Goal: Transaction & Acquisition: Download file/media

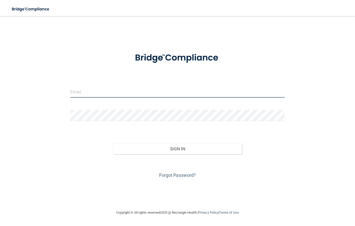
click at [126, 95] on input "email" at bounding box center [177, 91] width 214 height 11
type input "[EMAIL_ADDRESS][DOMAIN_NAME]"
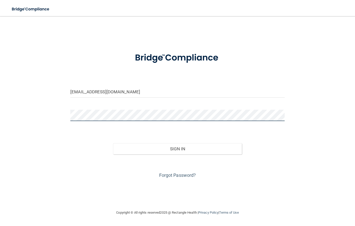
click at [113, 144] on button "Sign In" at bounding box center [177, 149] width 128 height 11
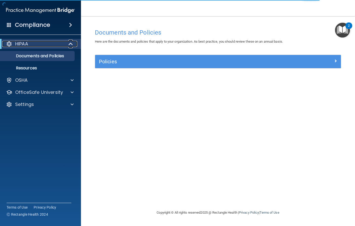
click at [38, 46] on div "HIPAA" at bounding box center [33, 44] width 62 height 6
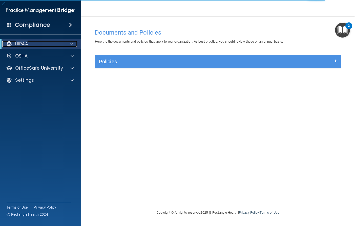
click at [38, 46] on div "HIPAA" at bounding box center [33, 44] width 62 height 6
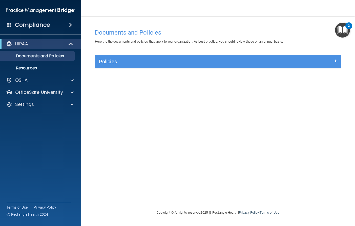
click at [69, 26] on span at bounding box center [70, 25] width 3 height 6
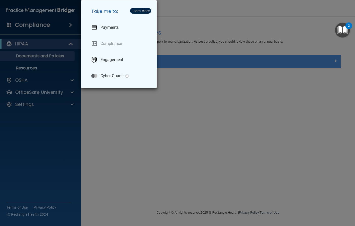
click at [55, 26] on div "Take me to: Payments Compliance Engagement Cyber Quant" at bounding box center [177, 113] width 355 height 226
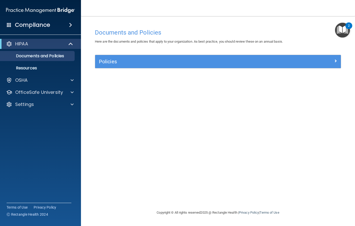
click at [31, 25] on h4 "Compliance" at bounding box center [32, 24] width 35 height 7
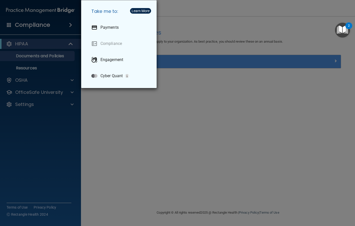
click at [31, 25] on div "Take me to: Payments Compliance Engagement Cyber Quant" at bounding box center [177, 113] width 355 height 226
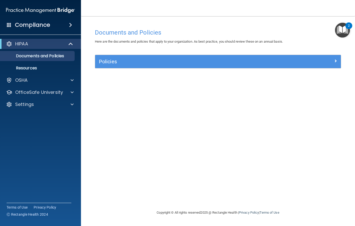
click at [72, 26] on span at bounding box center [70, 25] width 3 height 6
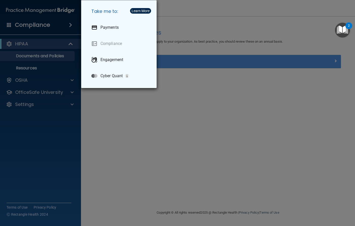
click at [72, 26] on div "Take me to: Payments Compliance Engagement Cyber Quant" at bounding box center [177, 113] width 355 height 226
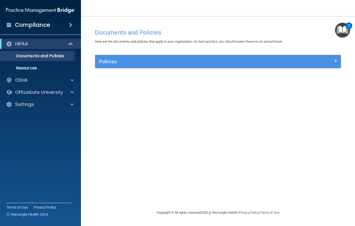
click at [346, 27] on div "2" at bounding box center [348, 25] width 7 height 7
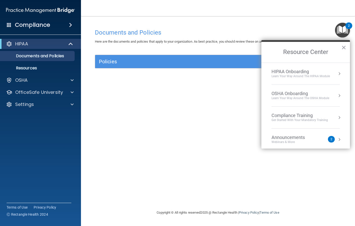
click at [301, 122] on div "Get Started with your mandatory training" at bounding box center [299, 120] width 56 height 4
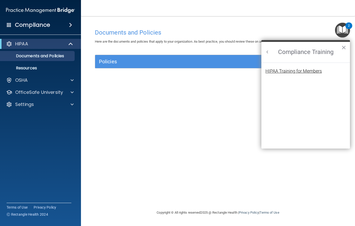
click at [274, 70] on div "HIPAA Training for Members" at bounding box center [293, 71] width 56 height 5
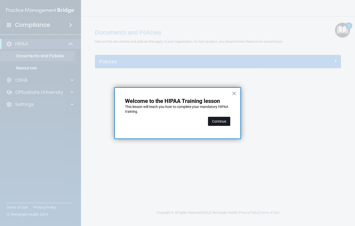
click at [214, 122] on button "Continue" at bounding box center [219, 121] width 22 height 9
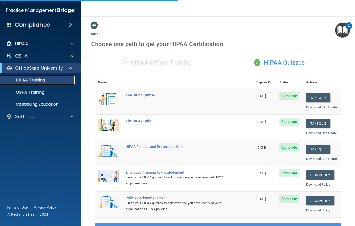
click at [37, 81] on p "HIPAA Training" at bounding box center [24, 80] width 42 height 5
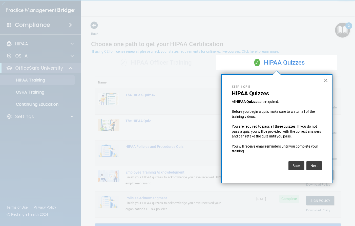
click at [325, 79] on button "×" at bounding box center [325, 80] width 5 height 8
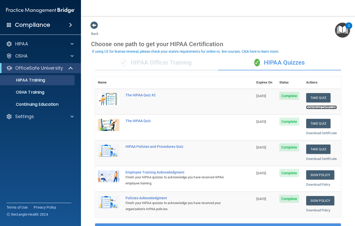
click at [320, 108] on link "Download Certificate" at bounding box center [321, 108] width 31 height 4
click at [309, 134] on link "Download Certificate" at bounding box center [321, 133] width 31 height 4
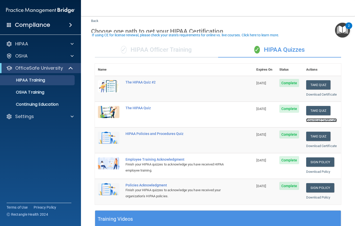
scroll to position [25, 0]
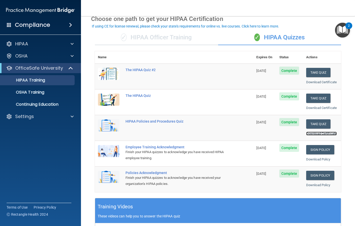
click at [310, 134] on link "Download Certificate" at bounding box center [321, 134] width 31 height 4
click at [308, 160] on link "Download Policy" at bounding box center [318, 160] width 24 height 4
click at [306, 187] on link "Download Policy" at bounding box center [318, 185] width 24 height 4
click at [45, 91] on div "OSHA Training" at bounding box center [37, 92] width 69 height 5
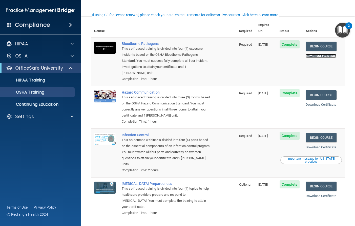
click at [314, 54] on link "Download Certificate" at bounding box center [320, 56] width 31 height 4
click at [315, 103] on link "Download Certificate" at bounding box center [320, 105] width 31 height 4
click at [311, 146] on link "Download Certificate" at bounding box center [320, 148] width 31 height 4
click at [315, 194] on link "Download Certificate" at bounding box center [320, 196] width 31 height 4
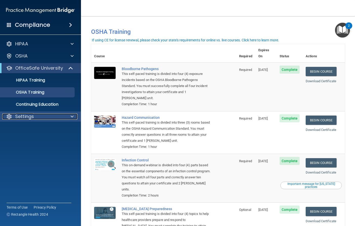
click at [73, 117] on span at bounding box center [72, 117] width 3 height 6
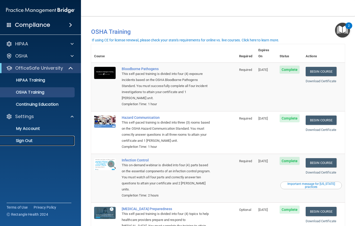
click at [24, 143] on p "Sign Out" at bounding box center [37, 140] width 69 height 5
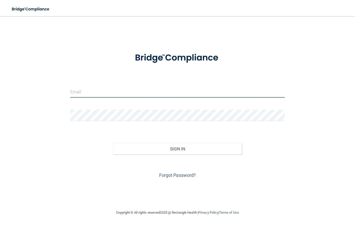
click at [108, 92] on input "email" at bounding box center [177, 91] width 214 height 11
type input "[EMAIL_ADDRESS][DOMAIN_NAME]"
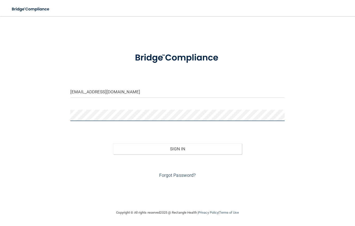
click at [113, 144] on button "Sign In" at bounding box center [177, 149] width 128 height 11
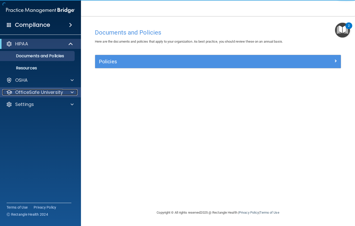
click at [38, 91] on p "OfficeSafe University" at bounding box center [39, 92] width 48 height 6
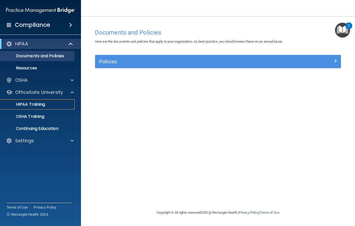
click at [57, 104] on div "HIPAA Training" at bounding box center [37, 104] width 69 height 5
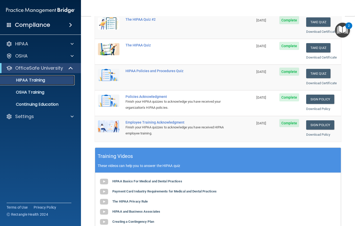
scroll to position [51, 0]
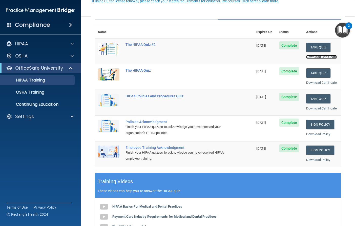
click at [314, 56] on link "Download Certificate" at bounding box center [321, 57] width 31 height 4
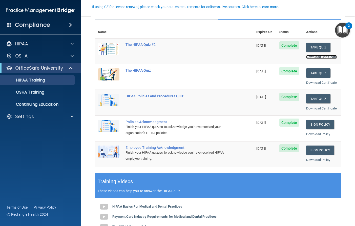
scroll to position [25, 0]
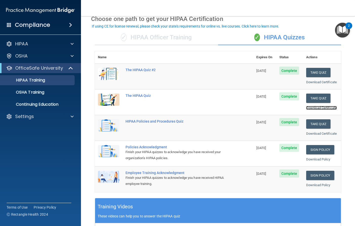
click at [314, 110] on link "Download Certificate" at bounding box center [321, 108] width 31 height 4
click at [308, 134] on link "Download Certificate" at bounding box center [321, 134] width 31 height 4
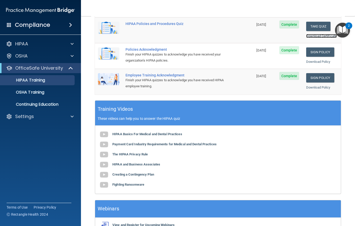
scroll to position [101, 0]
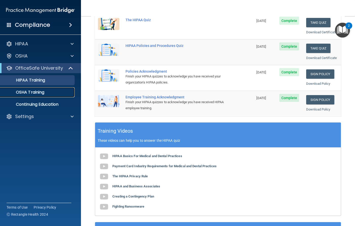
click at [41, 92] on p "OSHA Training" at bounding box center [23, 92] width 41 height 5
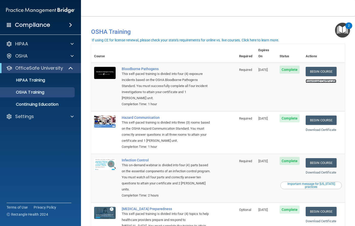
click at [320, 79] on link "Download Certificate" at bounding box center [320, 81] width 31 height 4
click at [313, 128] on link "Download Certificate" at bounding box center [320, 130] width 31 height 4
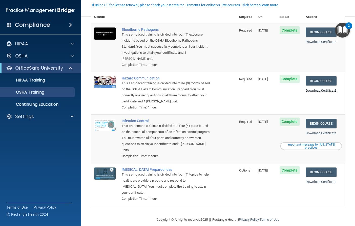
scroll to position [40, 0]
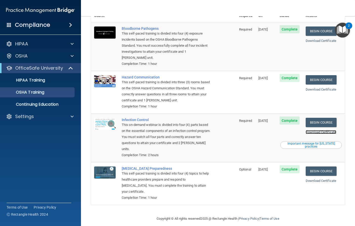
click at [314, 130] on link "Download Certificate" at bounding box center [320, 132] width 31 height 4
click at [318, 179] on link "Download Certificate" at bounding box center [320, 181] width 31 height 4
